Goal: Browse casually

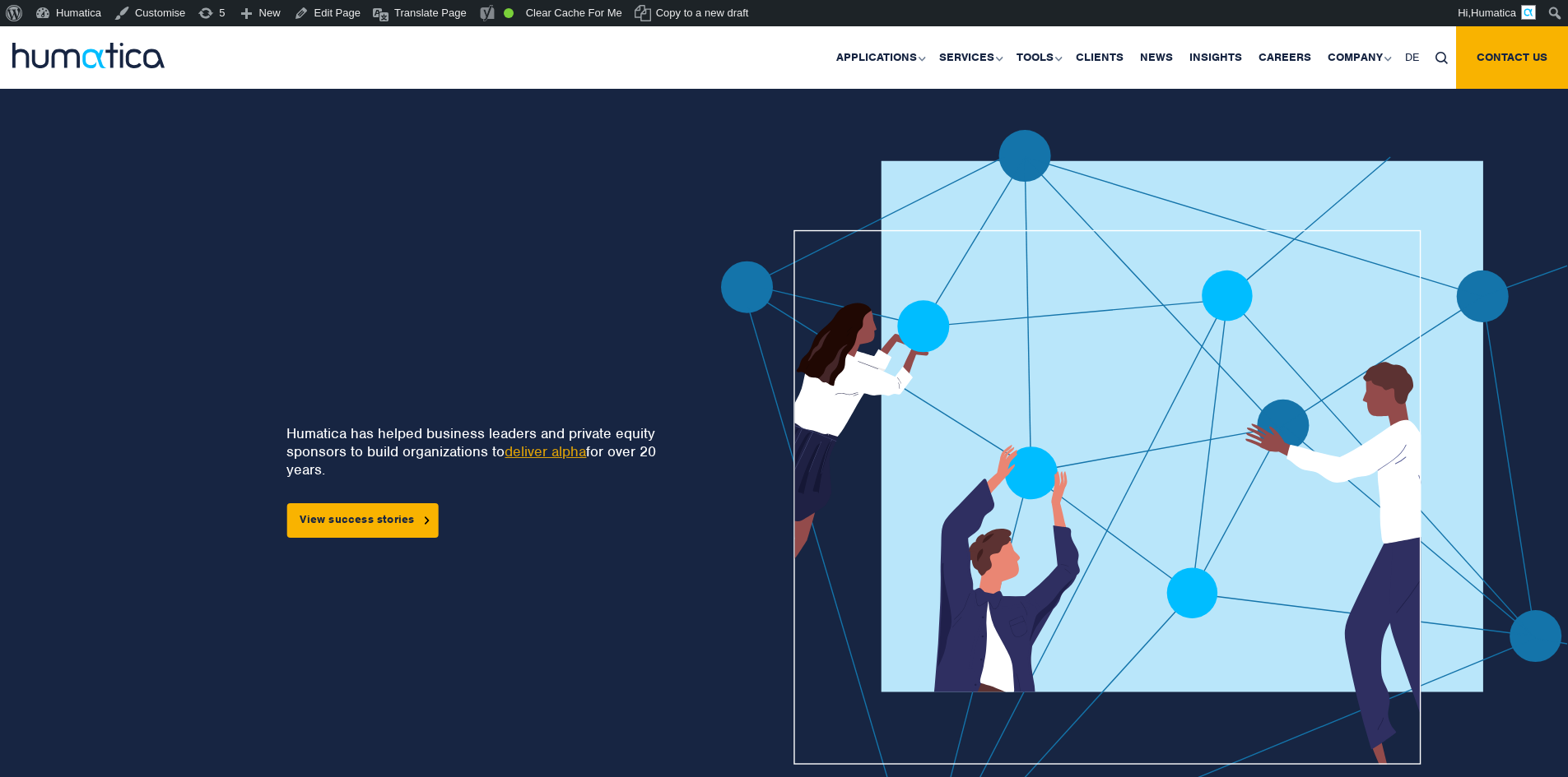
click at [144, 66] on img at bounding box center [88, 55] width 152 height 25
click at [227, 185] on div "Humatica has helped business leaders and private equity sponsors to build organ…" at bounding box center [325, 524] width 545 height 788
